Goal: Task Accomplishment & Management: Manage account settings

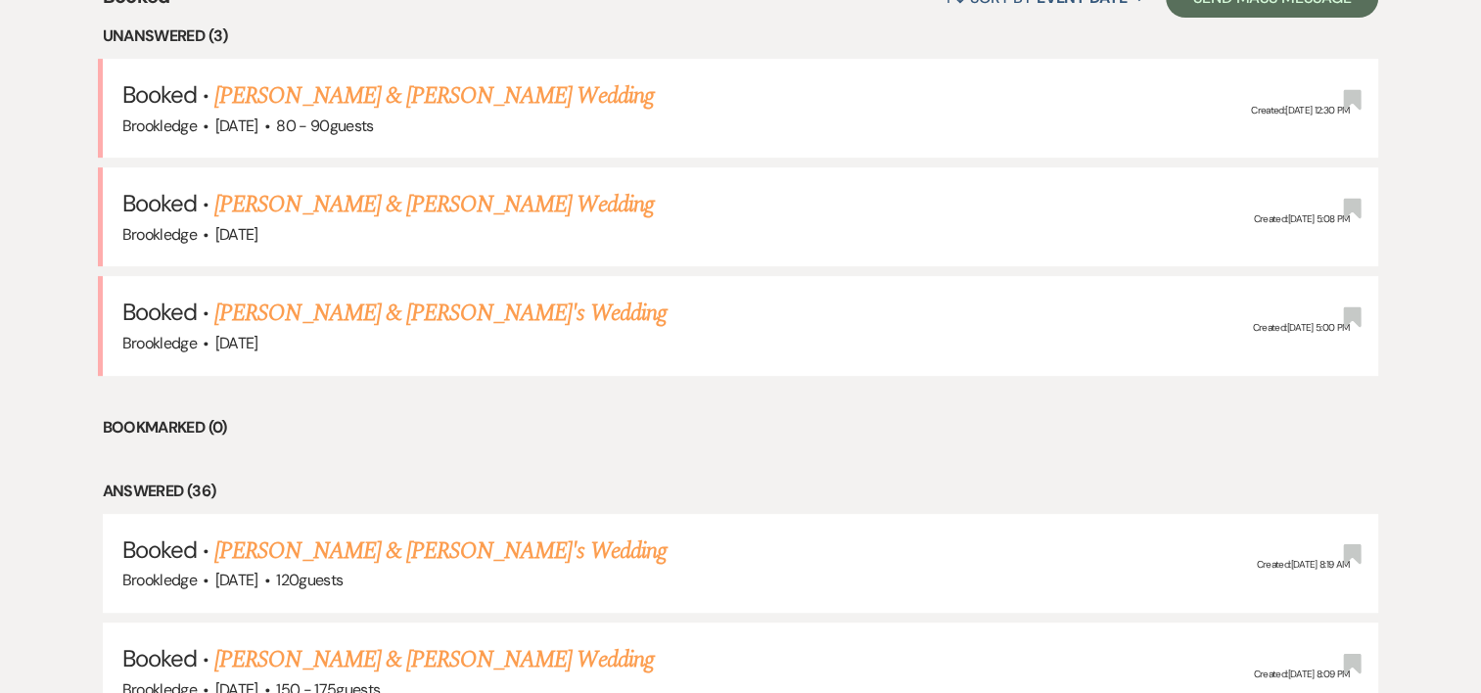
scroll to position [905, 0]
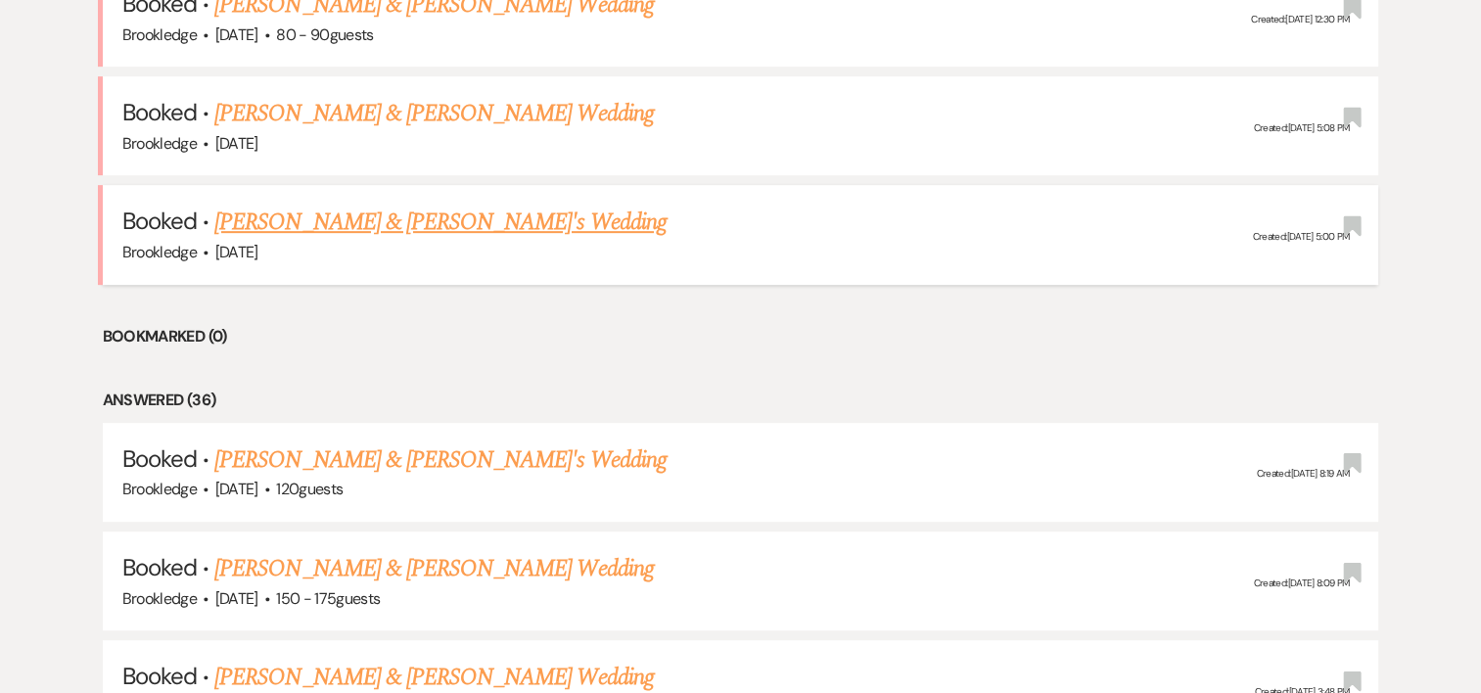
click at [446, 215] on h5 "Booked · [PERSON_NAME] & [PERSON_NAME]'s Wedding" at bounding box center [740, 222] width 1237 height 35
click at [387, 218] on link "[PERSON_NAME] & [PERSON_NAME]'s Wedding" at bounding box center [440, 222] width 452 height 35
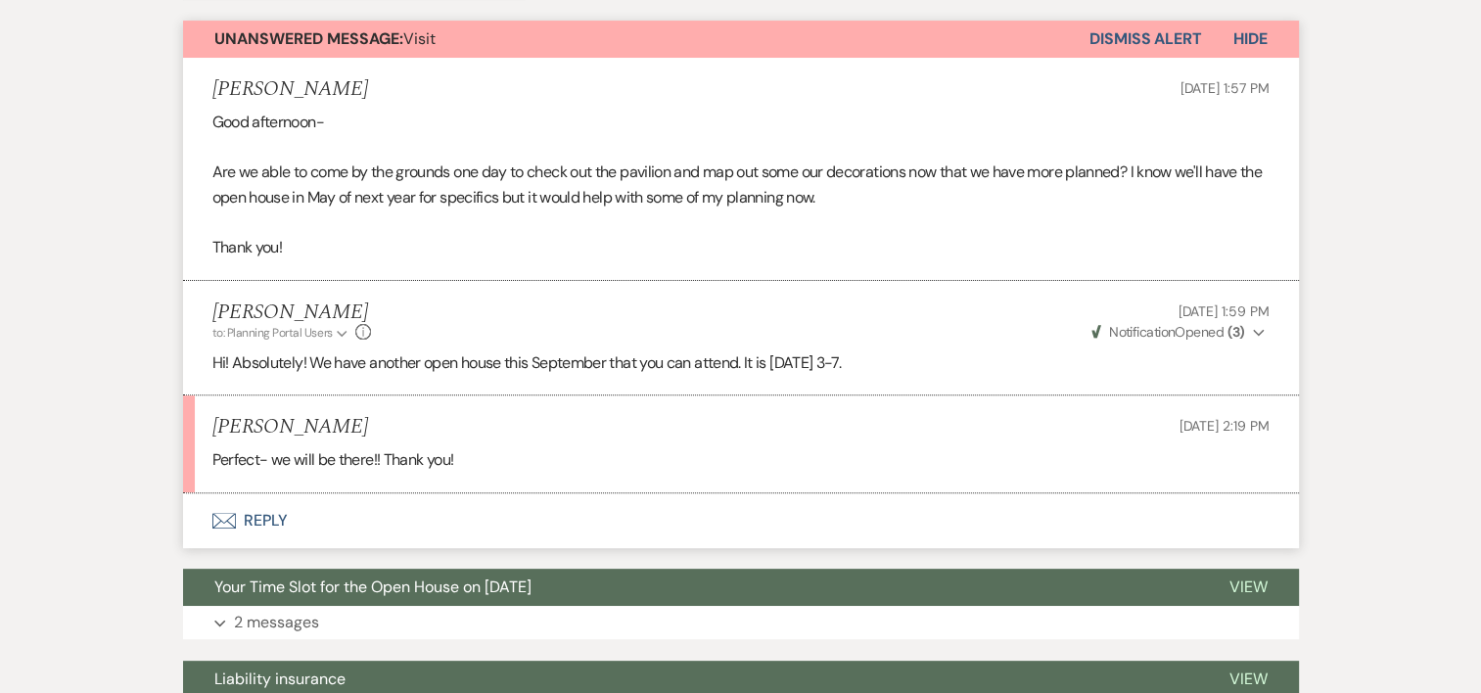
scroll to position [540, 0]
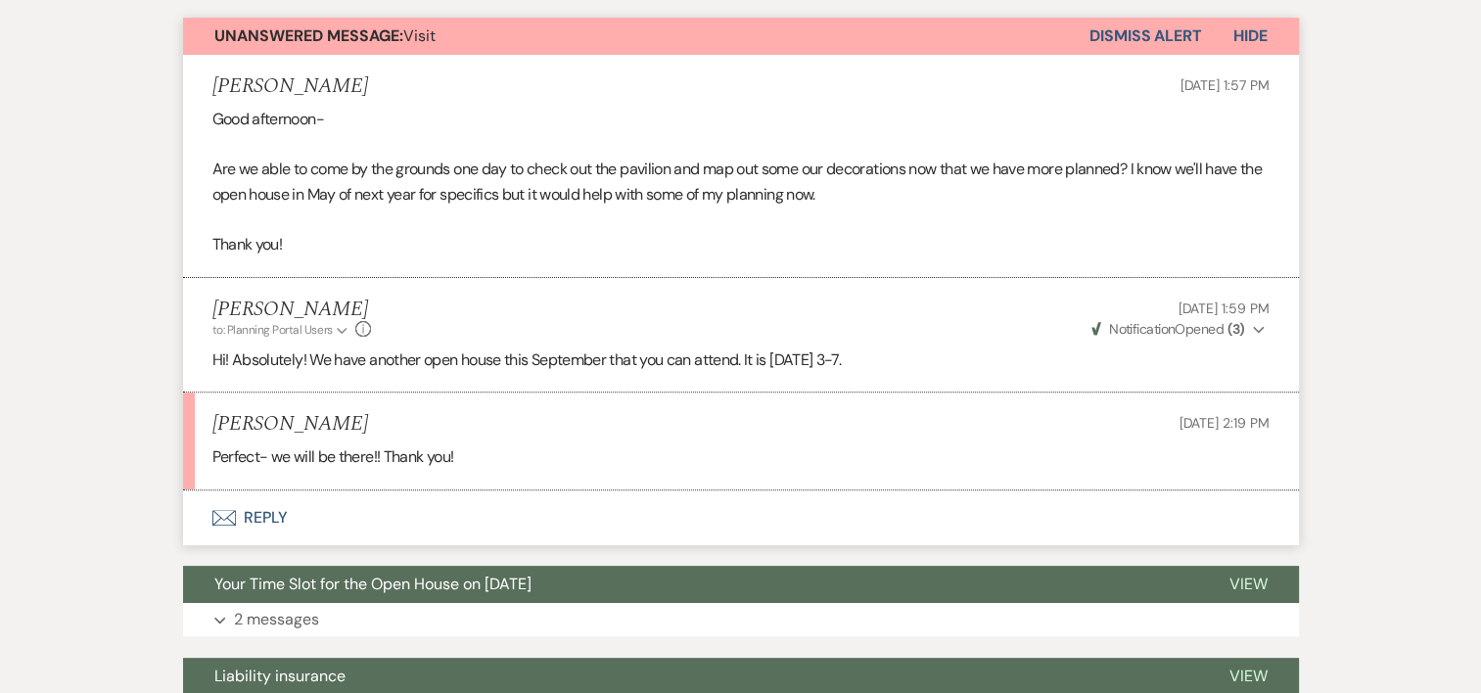
click at [1262, 327] on use "button" at bounding box center [1258, 330] width 11 height 7
click at [1346, 268] on div "Messages Tasks Payments Vendors Timeline Docs & Files Contacts Notes Event Mess…" at bounding box center [740, 543] width 1481 height 1523
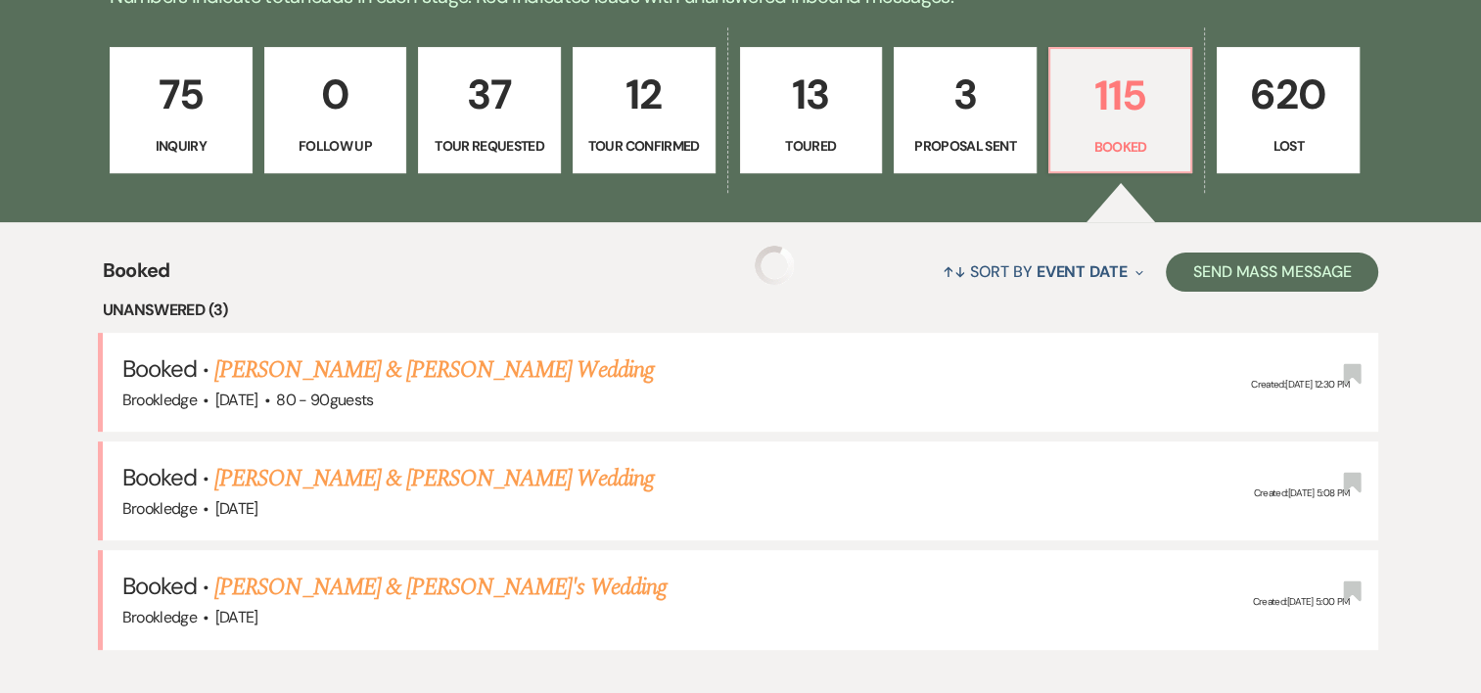
scroll to position [905, 0]
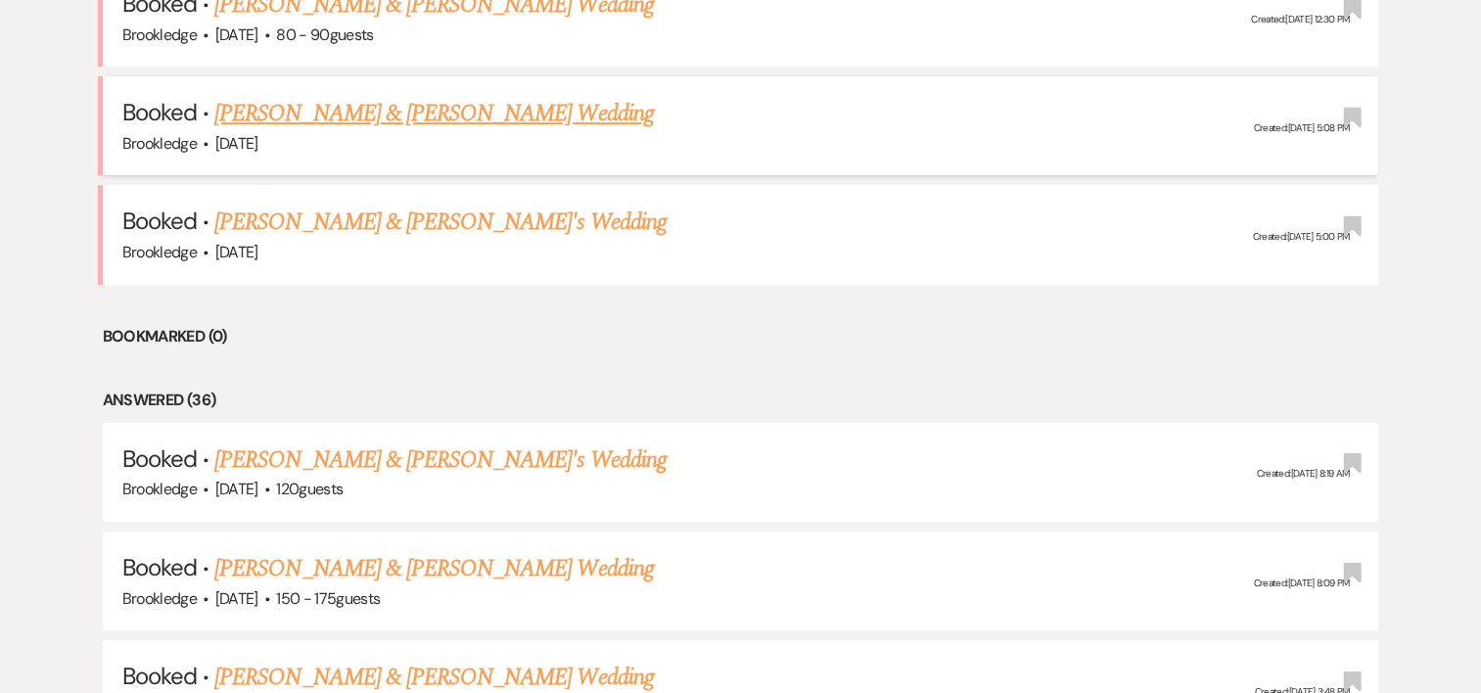
click at [258, 104] on link "[PERSON_NAME] & [PERSON_NAME] Wedding" at bounding box center [433, 113] width 438 height 35
